Goal: Find specific page/section: Find specific page/section

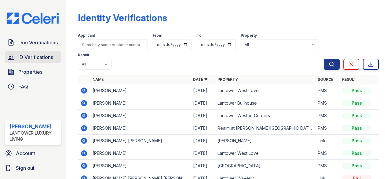
drag, startPoint x: 0, startPoint y: 0, endPoint x: 31, endPoint y: 53, distance: 61.6
click at [31, 53] on span "ID Verifications" at bounding box center [35, 56] width 35 height 7
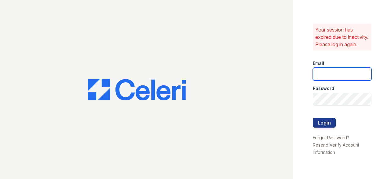
type input "cruiz@lantowerliving.com"
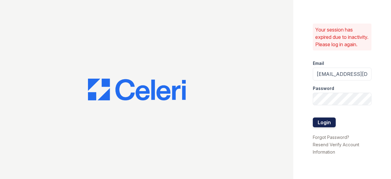
click at [321, 127] on button "Login" at bounding box center [324, 122] width 23 height 10
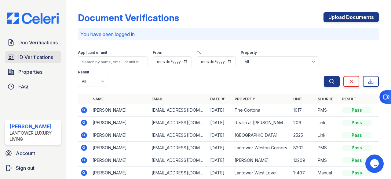
click at [34, 56] on span "ID Verifications" at bounding box center [35, 56] width 35 height 7
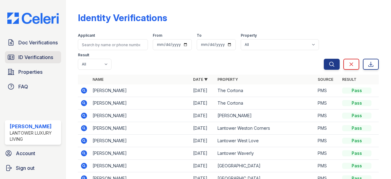
click at [33, 57] on span "ID Verifications" at bounding box center [35, 56] width 35 height 7
click at [35, 58] on span "ID Verifications" at bounding box center [35, 56] width 35 height 7
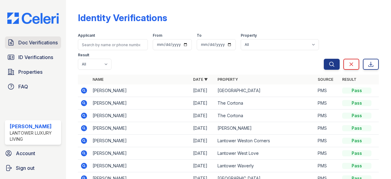
click at [30, 40] on span "Doc Verifications" at bounding box center [37, 42] width 39 height 7
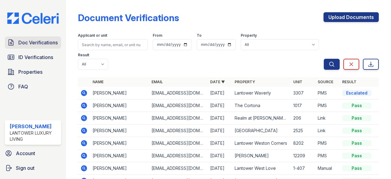
click at [46, 41] on span "Doc Verifications" at bounding box center [37, 42] width 39 height 7
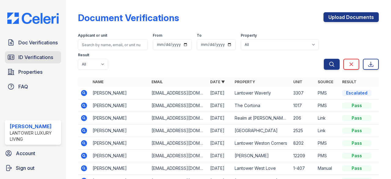
click at [37, 56] on span "ID Verifications" at bounding box center [35, 56] width 35 height 7
